Goal: Task Accomplishment & Management: Complete application form

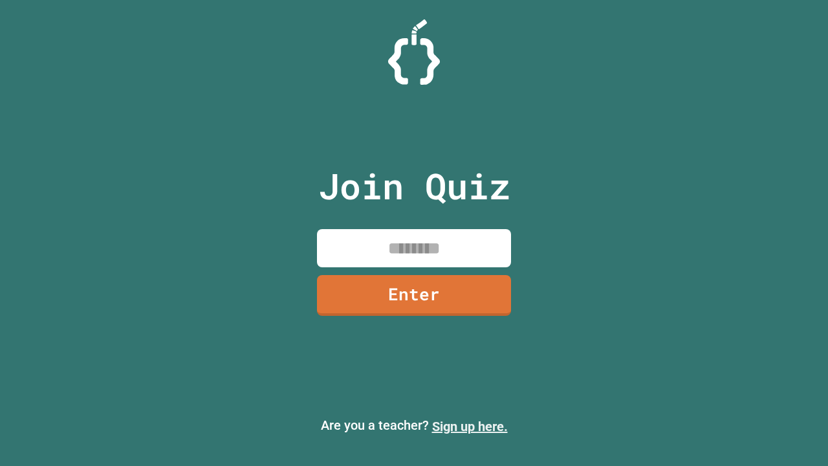
click at [470, 426] on link "Sign up here." at bounding box center [470, 427] width 76 height 16
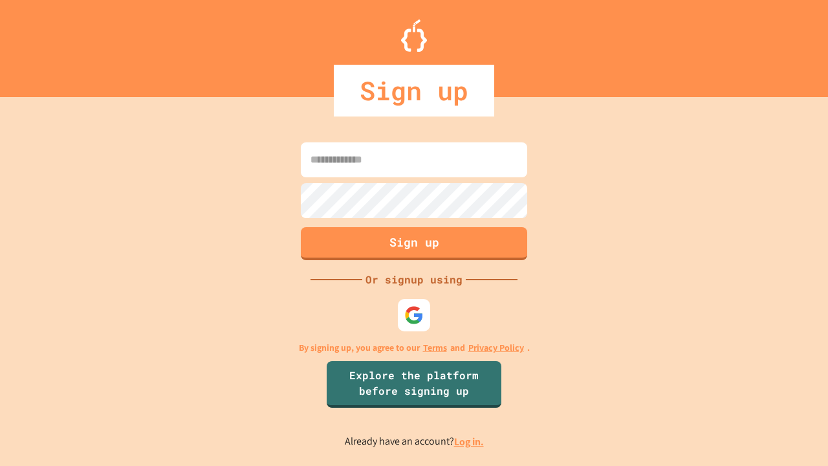
click at [470, 441] on link "Log in." at bounding box center [469, 442] width 30 height 14
